Goal: Information Seeking & Learning: Learn about a topic

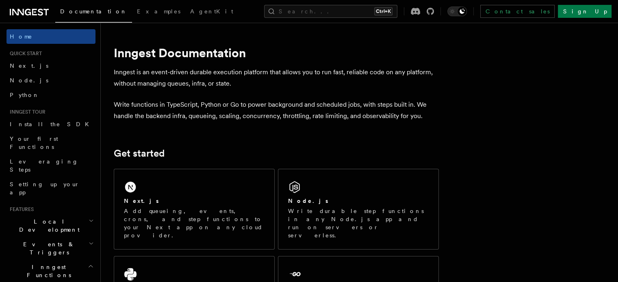
scroll to position [50, 0]
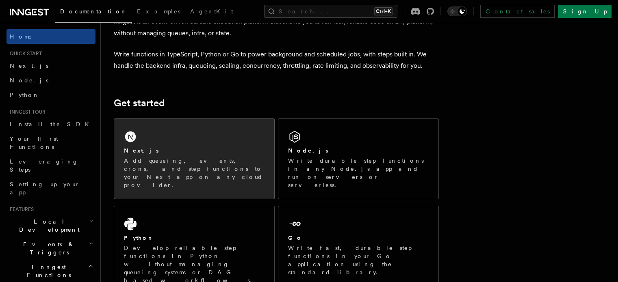
click at [229, 140] on div "Next.js Add queueing, events, crons, and step functions to your Next app on any…" at bounding box center [194, 159] width 160 height 80
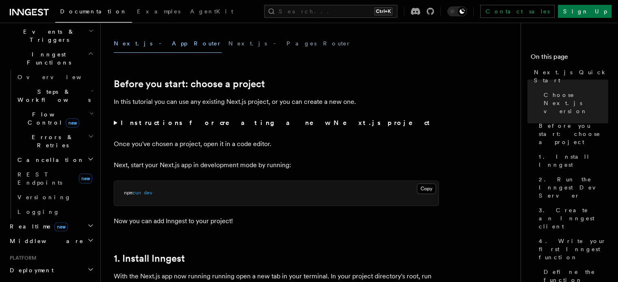
scroll to position [213, 0]
click at [71, 219] on h2 "Realtime new" at bounding box center [50, 226] width 89 height 15
click at [76, 219] on h2 "Realtime new" at bounding box center [50, 226] width 89 height 15
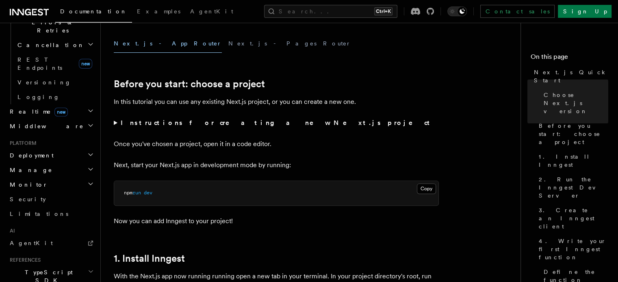
scroll to position [328, 0]
click at [37, 236] on link "AgentKit" at bounding box center [50, 243] width 89 height 15
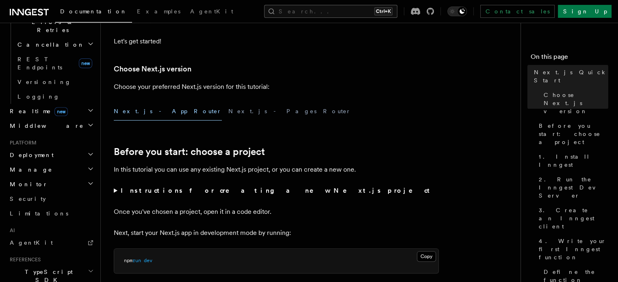
click at [338, 10] on button "Search... Ctrl+K" at bounding box center [330, 11] width 133 height 13
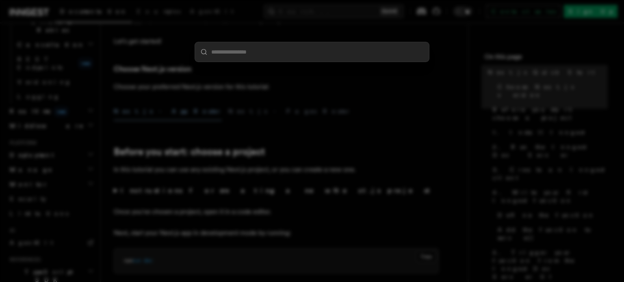
click at [291, 105] on div at bounding box center [312, 141] width 624 height 282
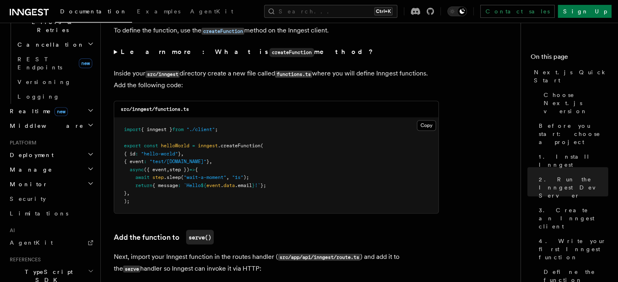
scroll to position [1383, 0]
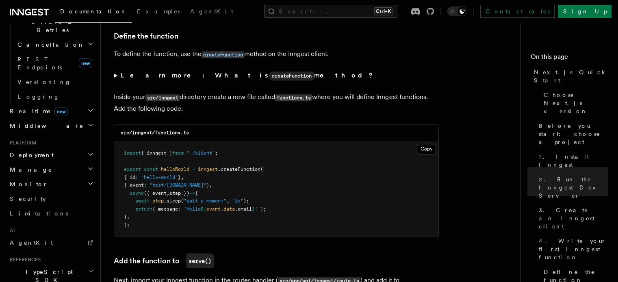
click at [114, 78] on summary "Learn more: What is createFunction method?" at bounding box center [276, 76] width 325 height 12
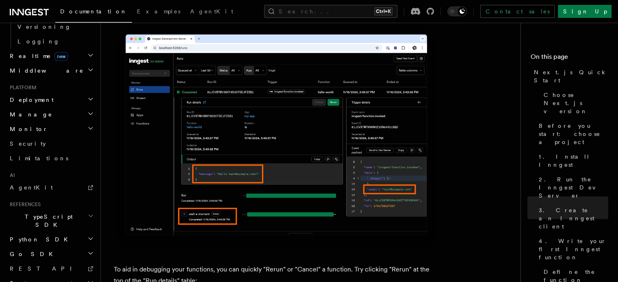
scroll to position [3430, 0]
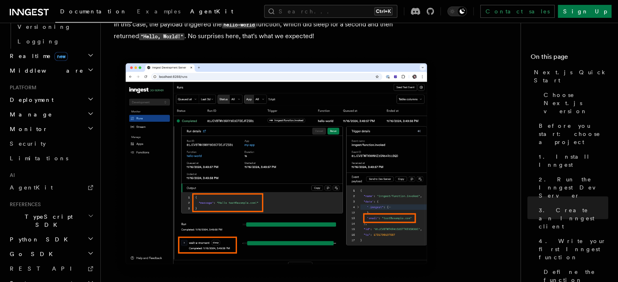
click at [185, 13] on link "AgentKit" at bounding box center [211, 11] width 53 height 19
